Goal: Information Seeking & Learning: Check status

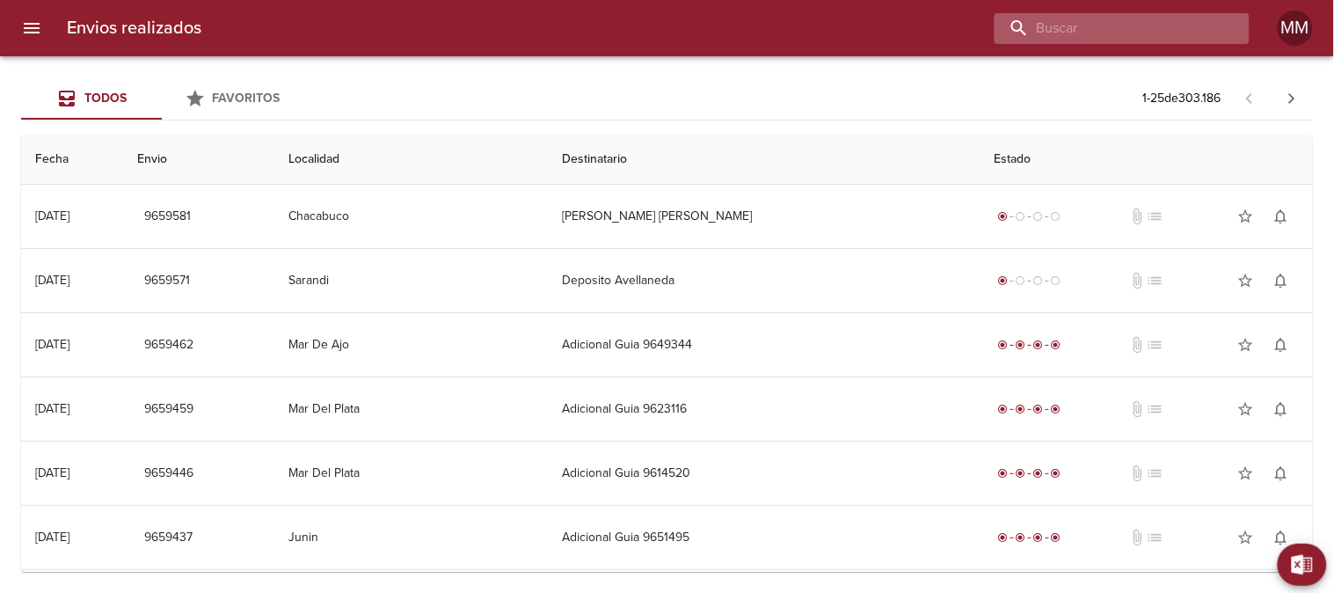
click at [960, 27] on input "buscar" at bounding box center [1106, 28] width 225 height 31
paste input "MONDELO [PERSON_NAME]"
type input "MONDELO [PERSON_NAME]"
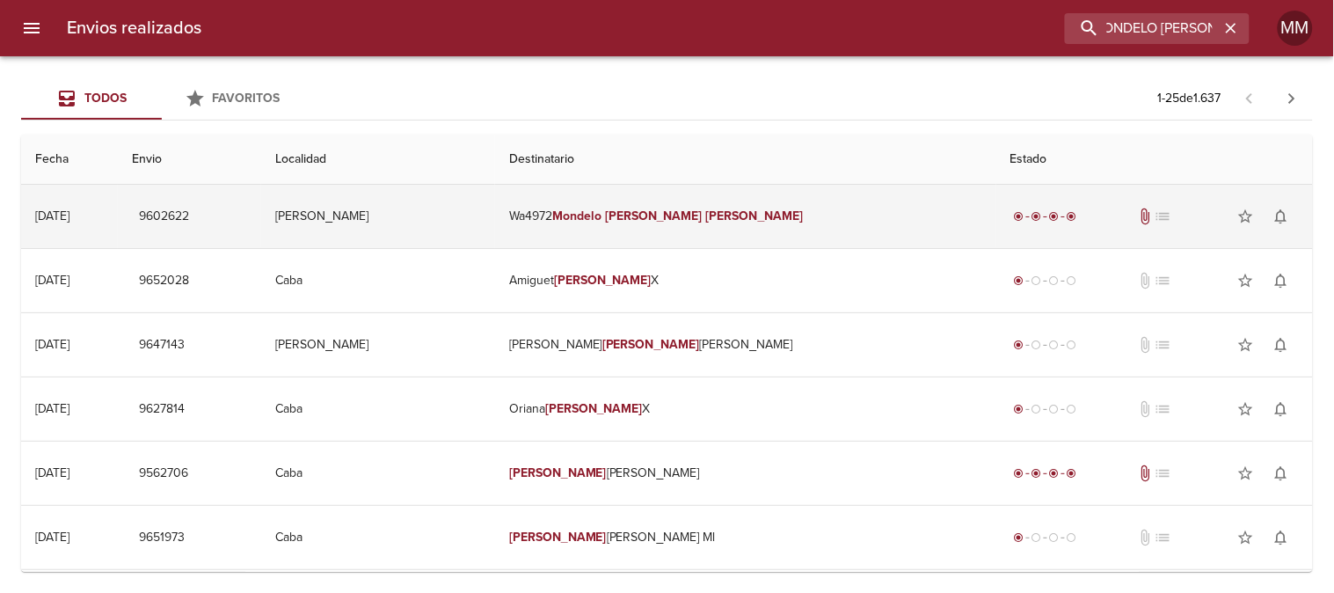
click at [702, 213] on em "[PERSON_NAME]" at bounding box center [654, 215] width 98 height 15
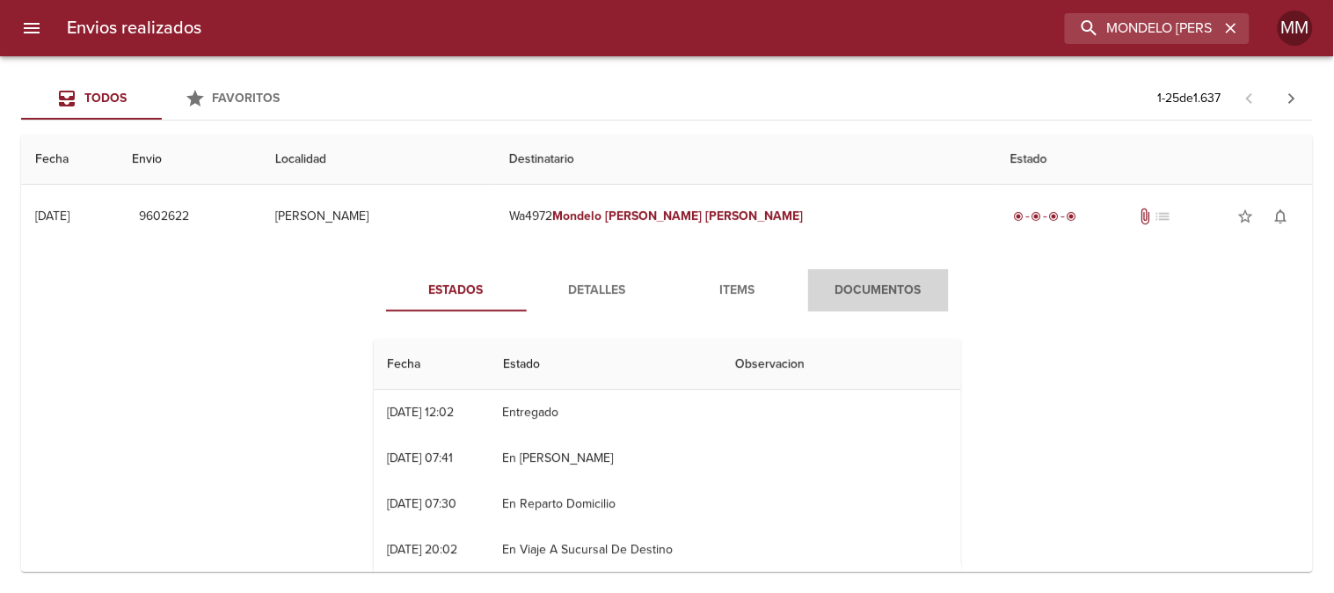
click at [832, 297] on span "Documentos" at bounding box center [879, 291] width 120 height 22
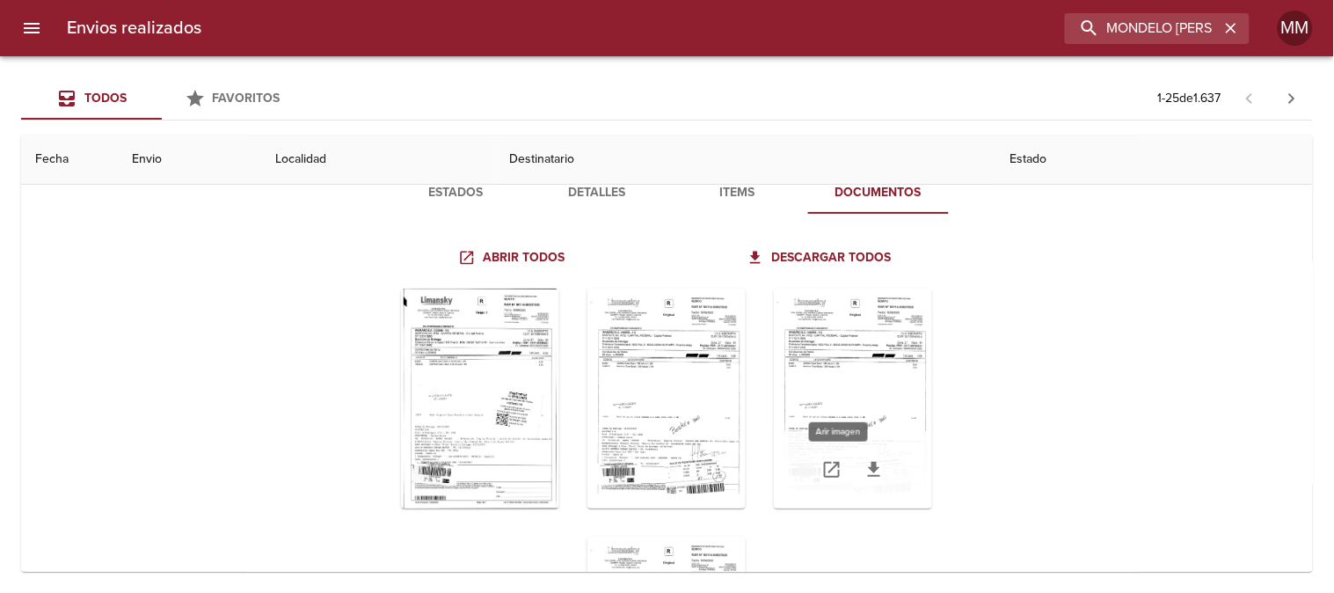
scroll to position [98, 0]
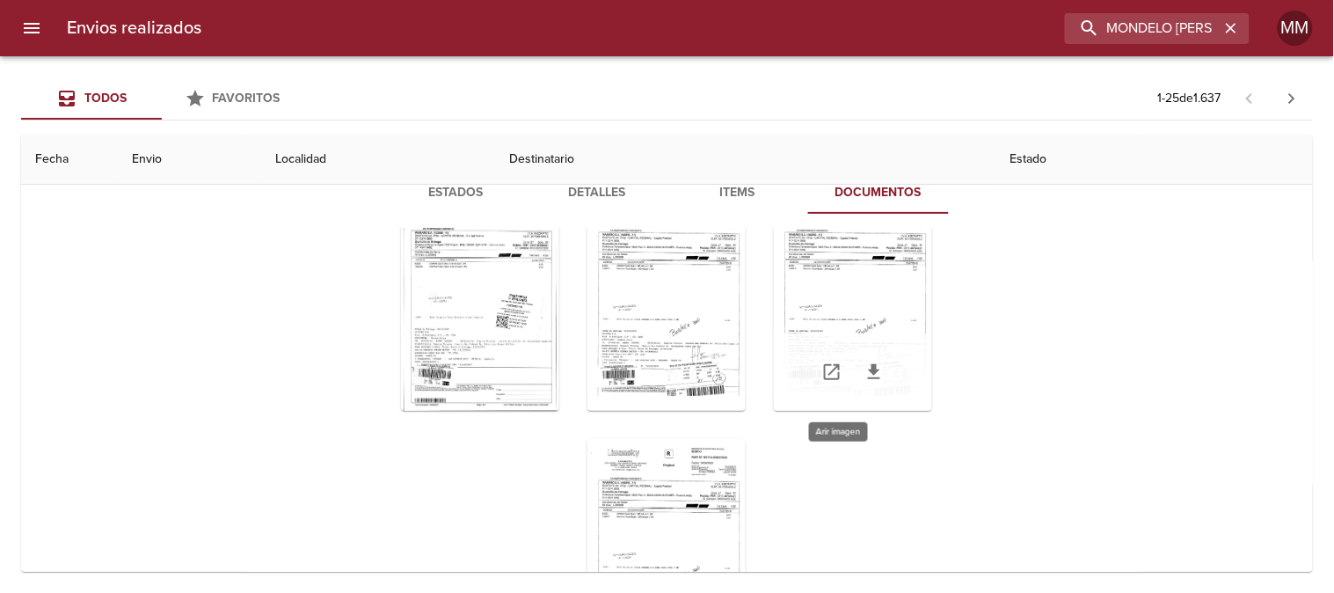
click at [825, 329] on div "Tabla de envíos del cliente" at bounding box center [853, 301] width 158 height 220
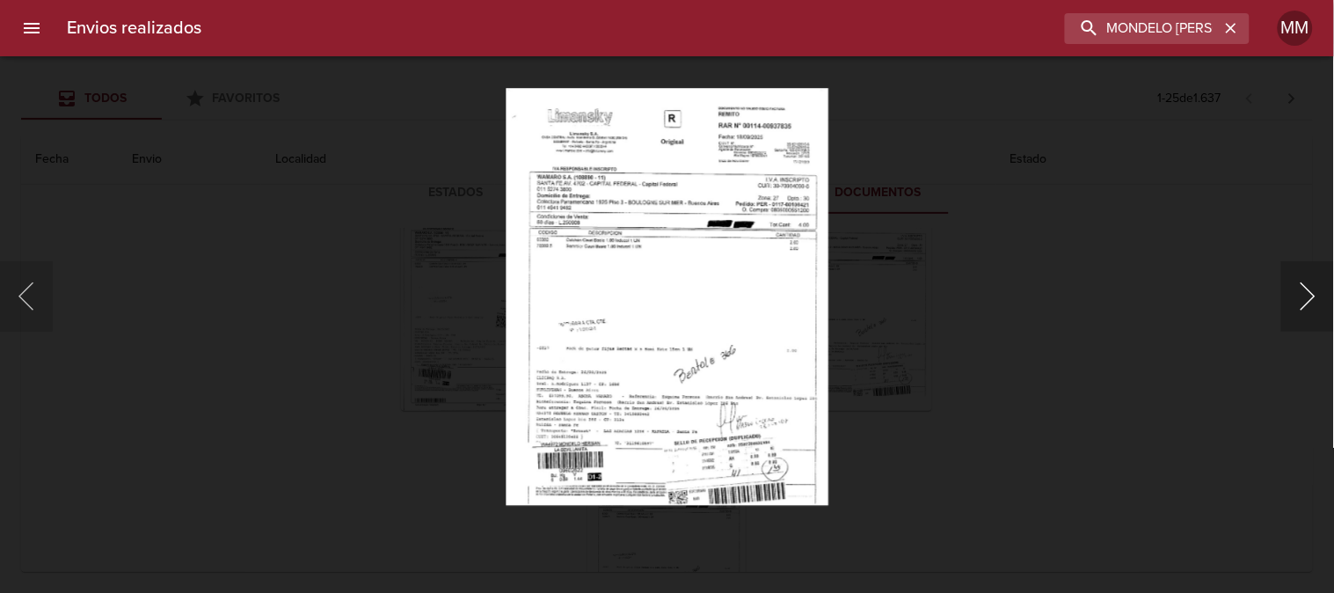
click at [960, 306] on button "Siguiente" at bounding box center [1307, 296] width 53 height 70
click at [23, 294] on button "Anterior" at bounding box center [26, 296] width 53 height 70
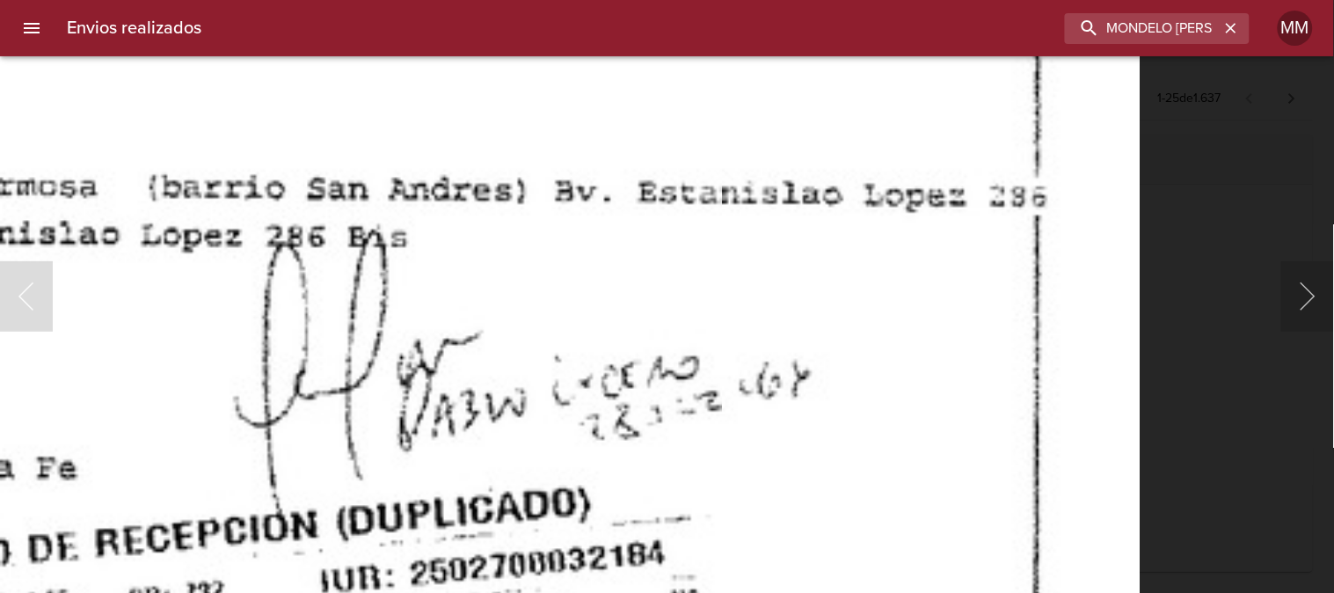
click at [33, 277] on button "Anterior" at bounding box center [26, 296] width 53 height 70
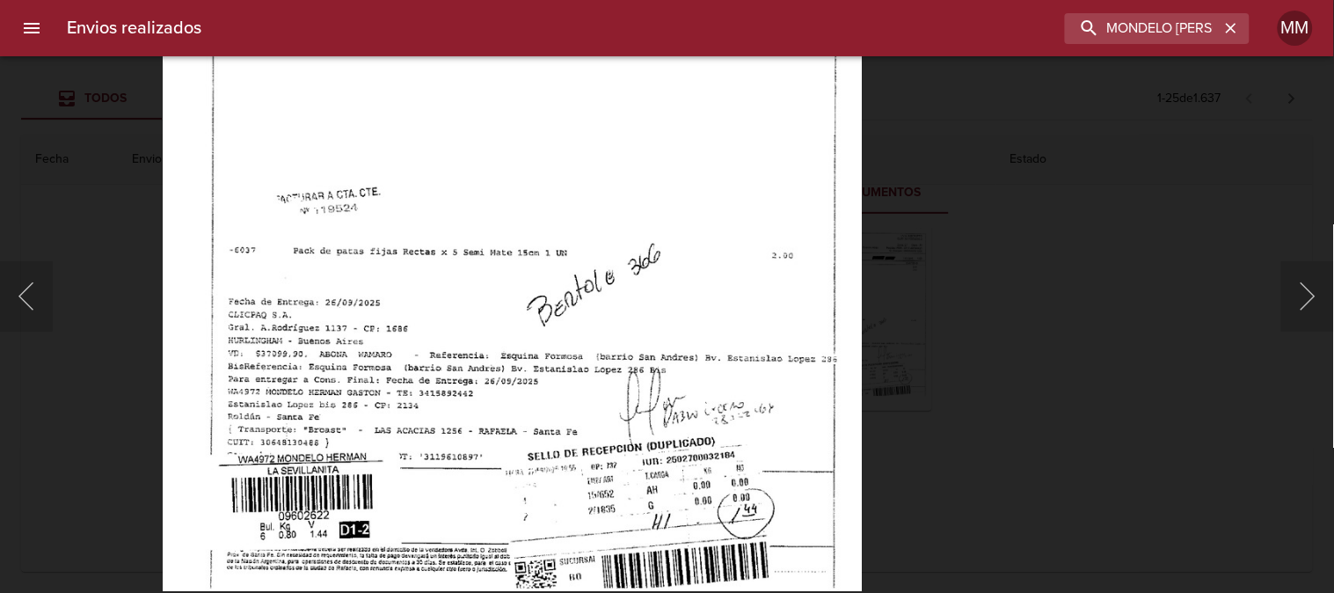
click at [763, 308] on img "Lightbox" at bounding box center [512, 138] width 700 height 906
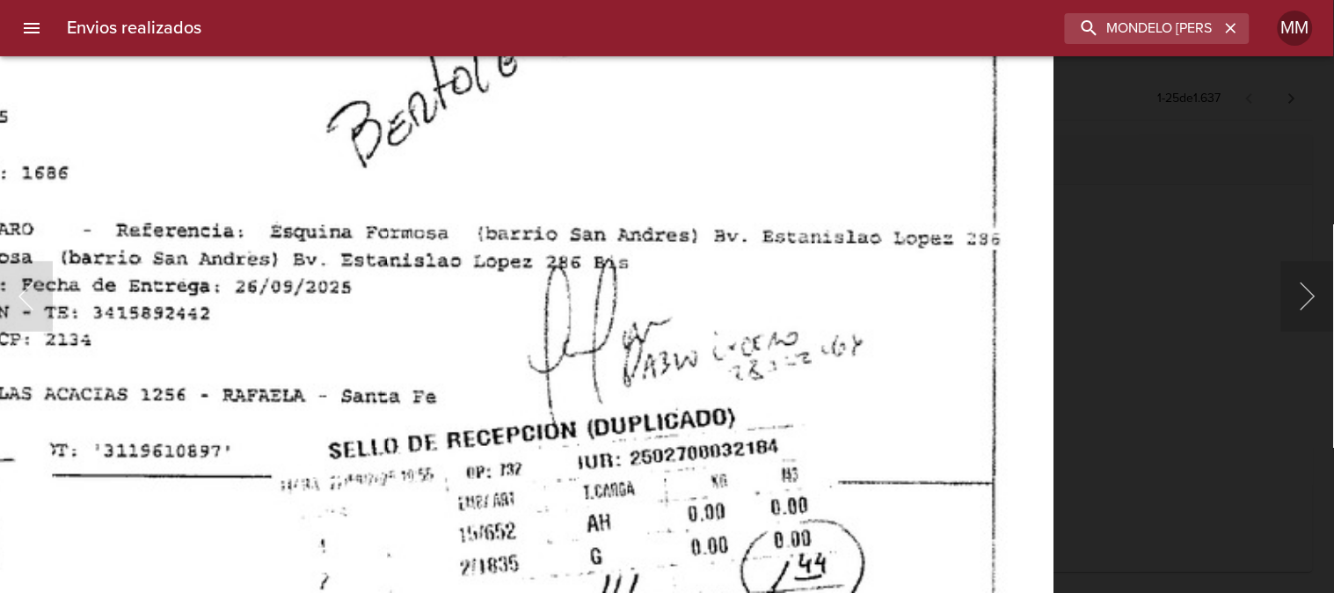
click at [960, 246] on div "Lightbox" at bounding box center [667, 296] width 1334 height 593
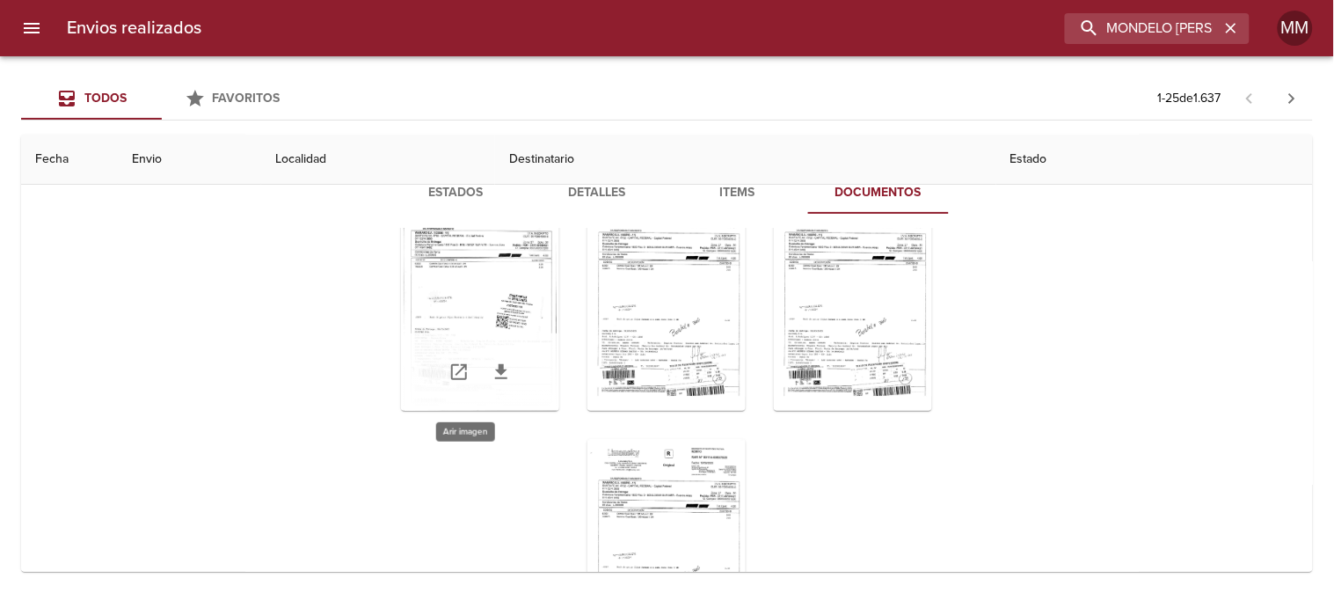
click at [488, 315] on div "Tabla de envíos del cliente" at bounding box center [480, 301] width 158 height 220
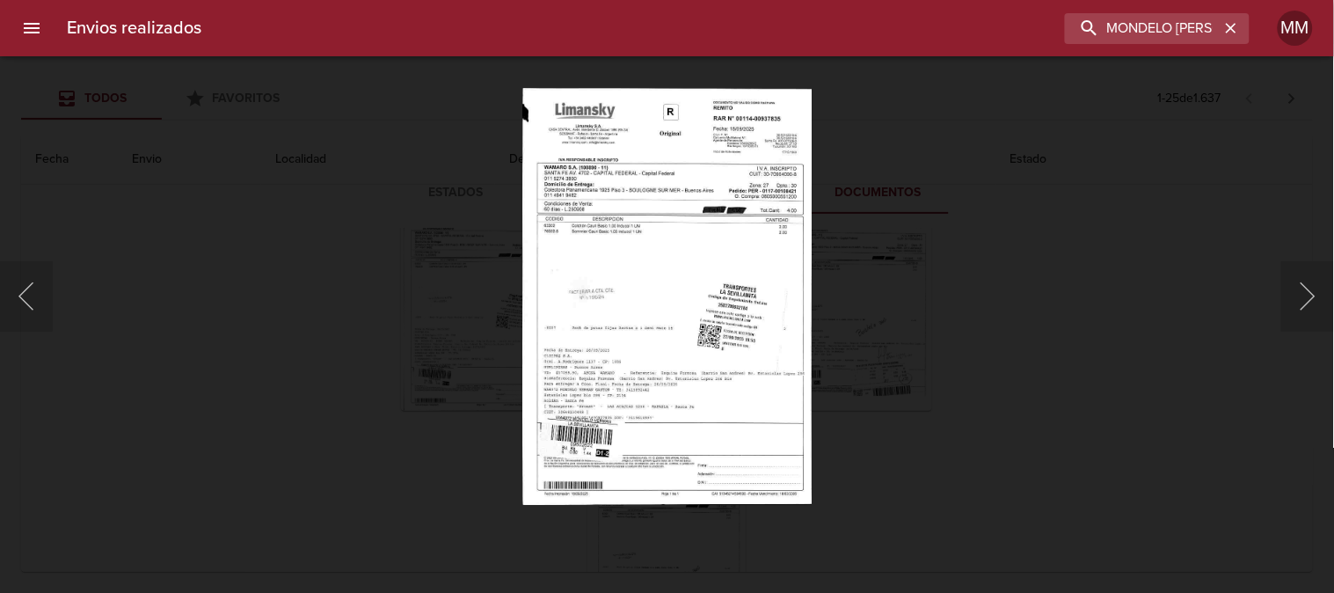
click at [960, 305] on div "Lightbox" at bounding box center [667, 296] width 1334 height 593
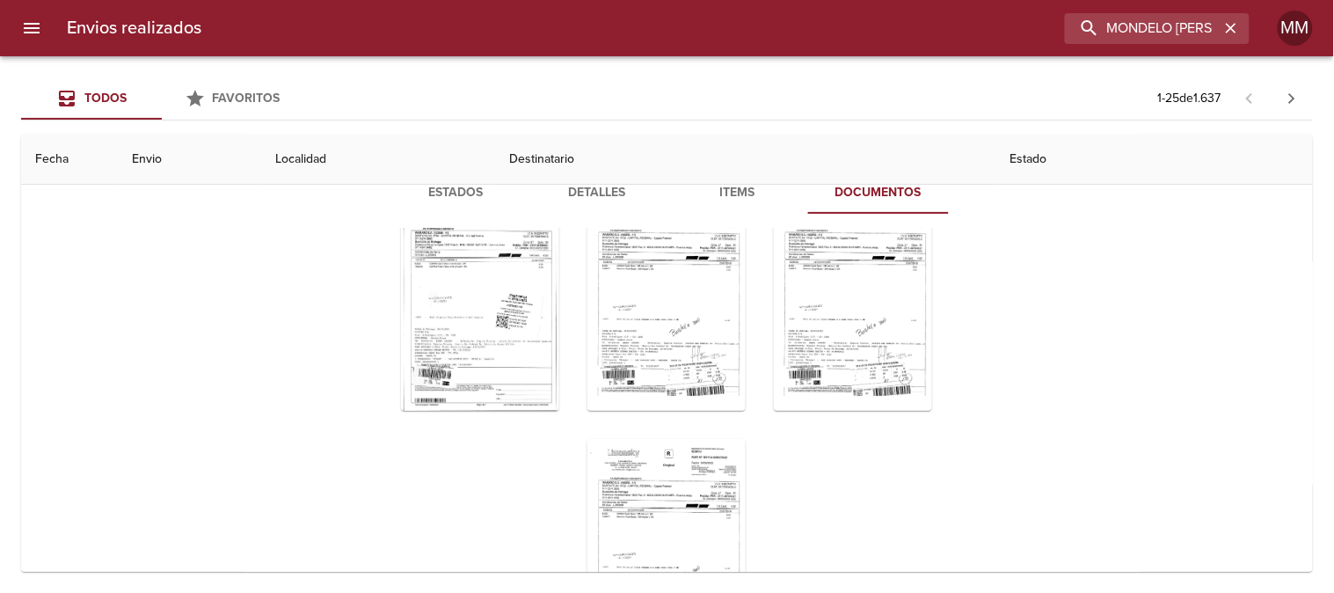
click at [652, 426] on div "Tabla de envíos del cliente" at bounding box center [666, 549] width 158 height 220
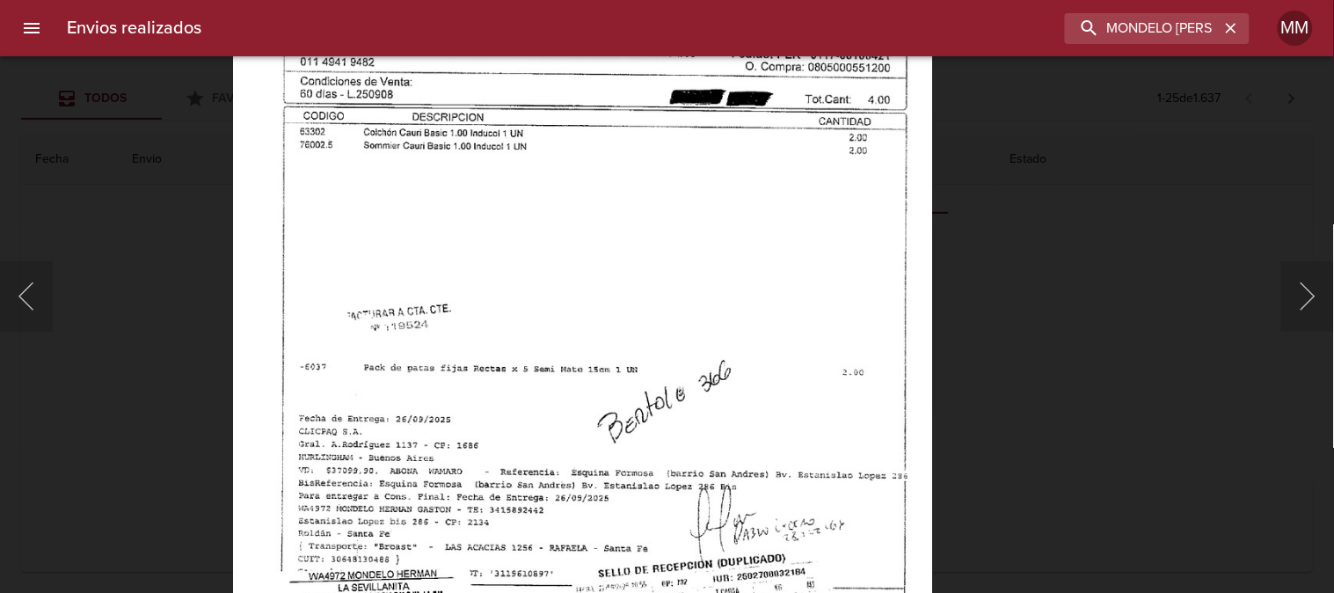
click at [730, 365] on img "Lightbox" at bounding box center [582, 255] width 700 height 906
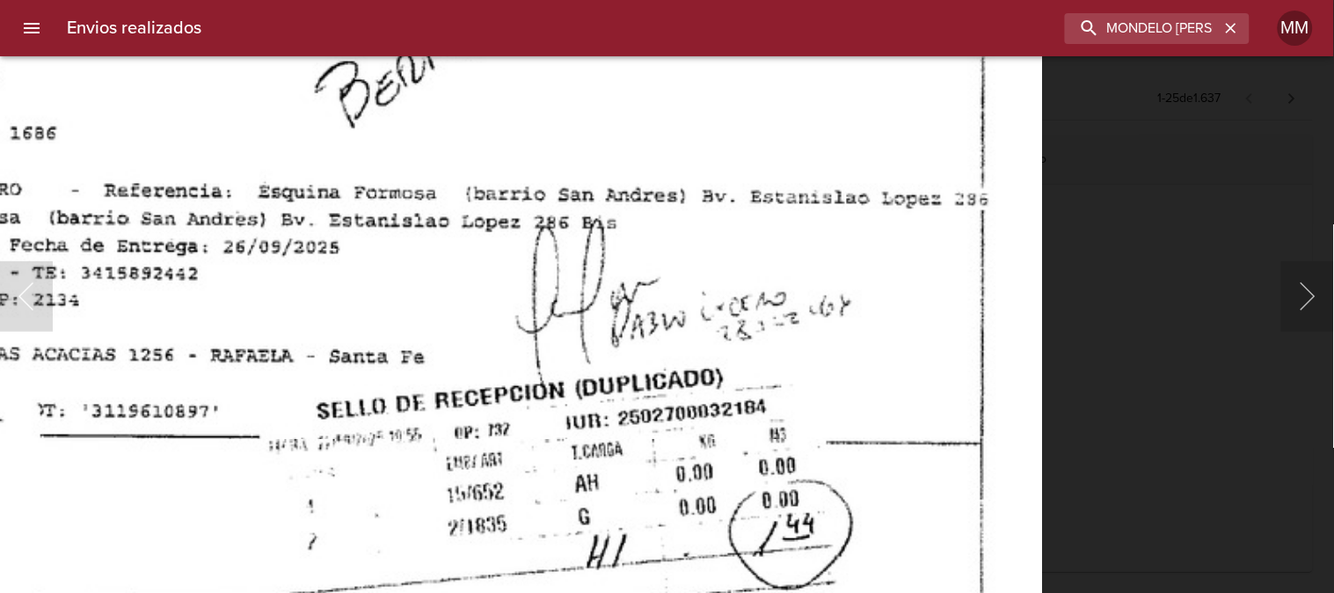
click at [960, 278] on div "Lightbox" at bounding box center [667, 296] width 1334 height 593
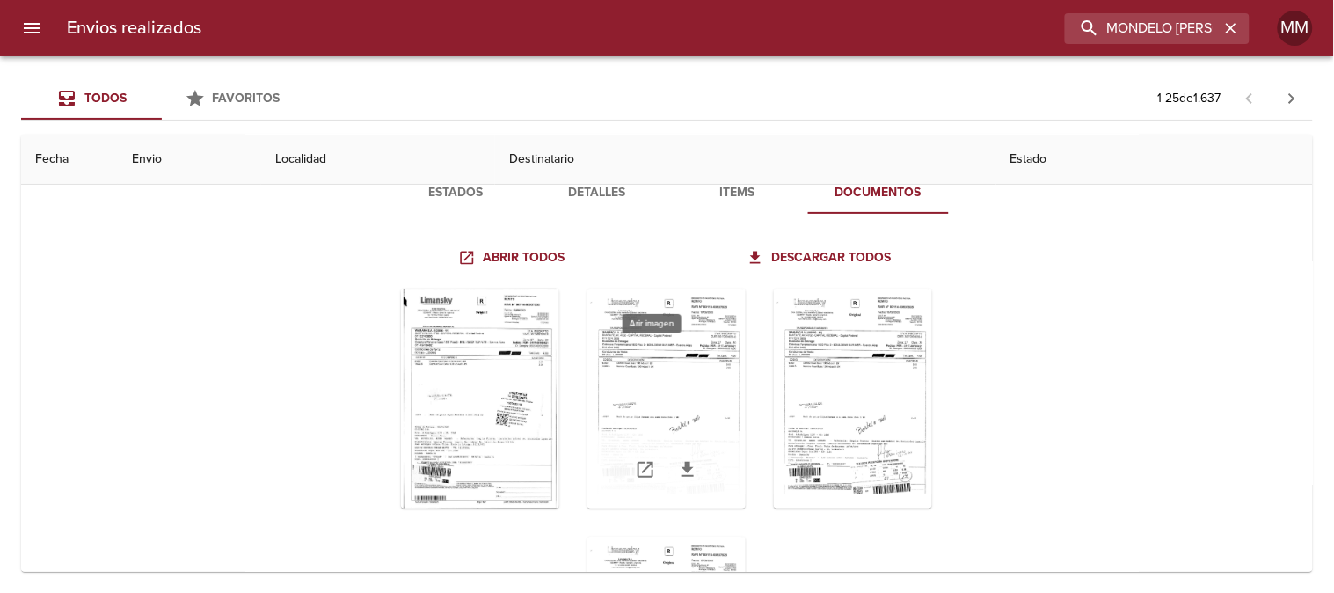
scroll to position [0, 0]
